Goal: Task Accomplishment & Management: Use online tool/utility

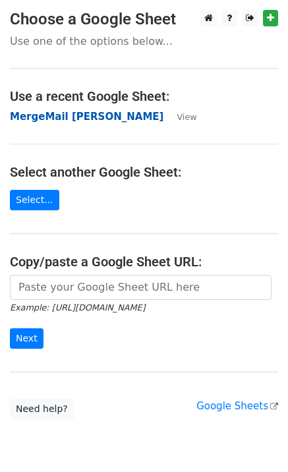
click at [77, 118] on strong "MergeMail [PERSON_NAME]" at bounding box center [87, 117] width 154 height 12
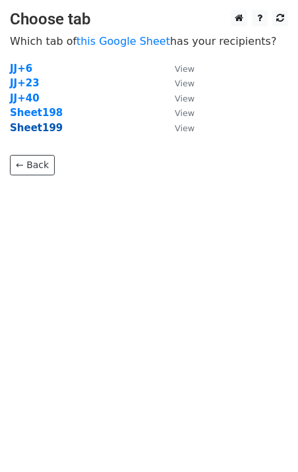
click at [32, 132] on strong "Sheet199" at bounding box center [36, 128] width 53 height 12
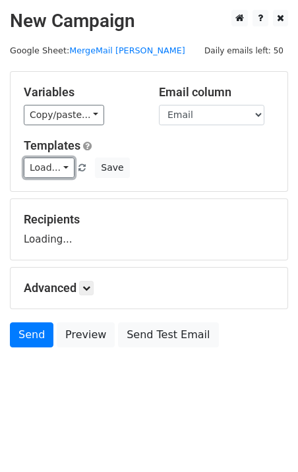
click at [47, 159] on link "Load..." at bounding box center [49, 168] width 51 height 20
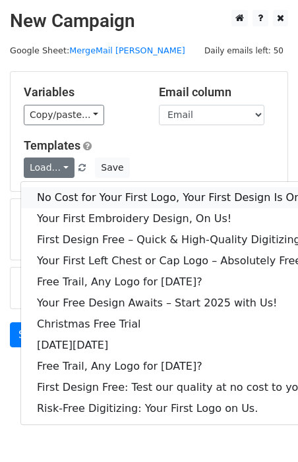
click at [72, 192] on link "No Cost for Your First Logo, Your First Design Is On Us!" at bounding box center [179, 197] width 317 height 21
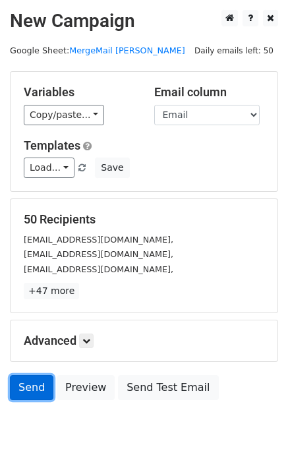
click at [28, 383] on link "Send" at bounding box center [32, 387] width 44 height 25
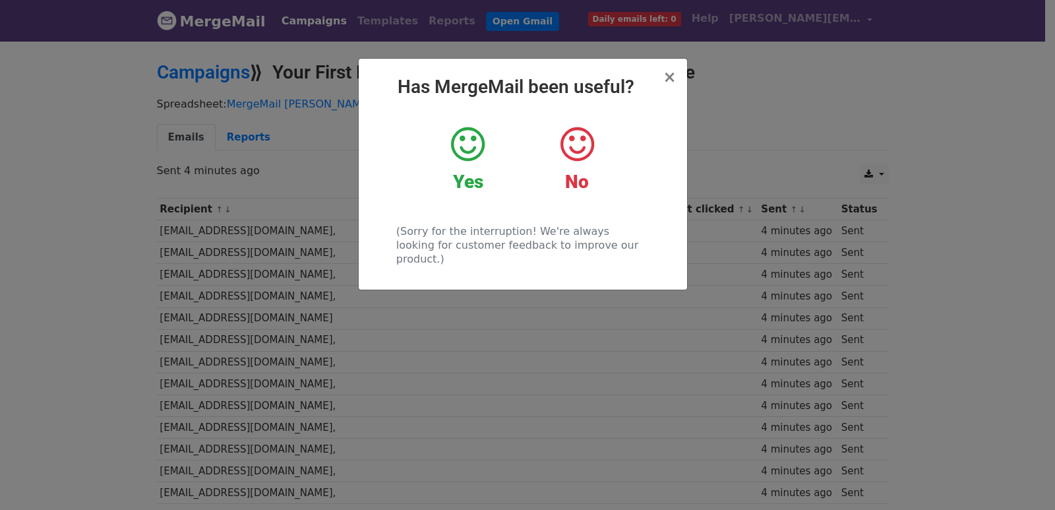
click at [462, 353] on div "× Has MergeMail been useful? Yes No (Sorry for the interruption! We're always l…" at bounding box center [527, 275] width 1055 height 470
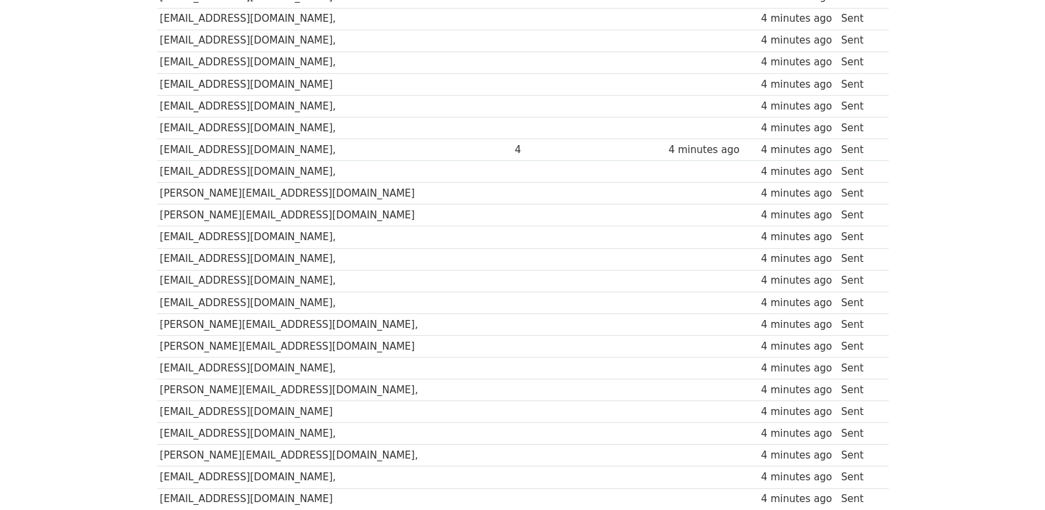
scroll to position [918, 0]
